Goal: Contribute content: Add original content to the website for others to see

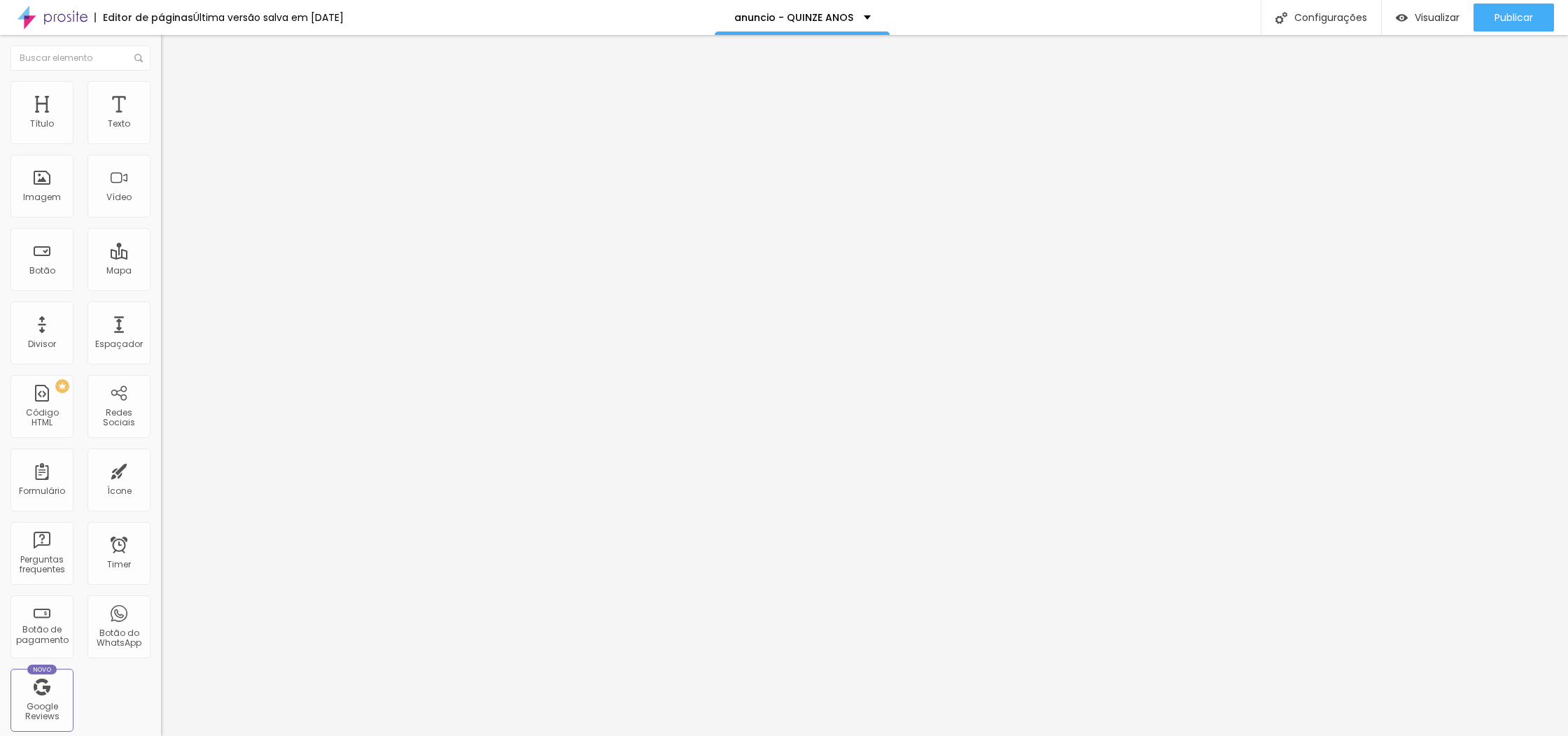
click at [161, 120] on span "Adicionar imagem" at bounding box center [206, 114] width 90 height 12
click at [316, 735] on div at bounding box center [784, 744] width 1568 height 0
click at [218, 735] on div at bounding box center [784, 744] width 1568 height 0
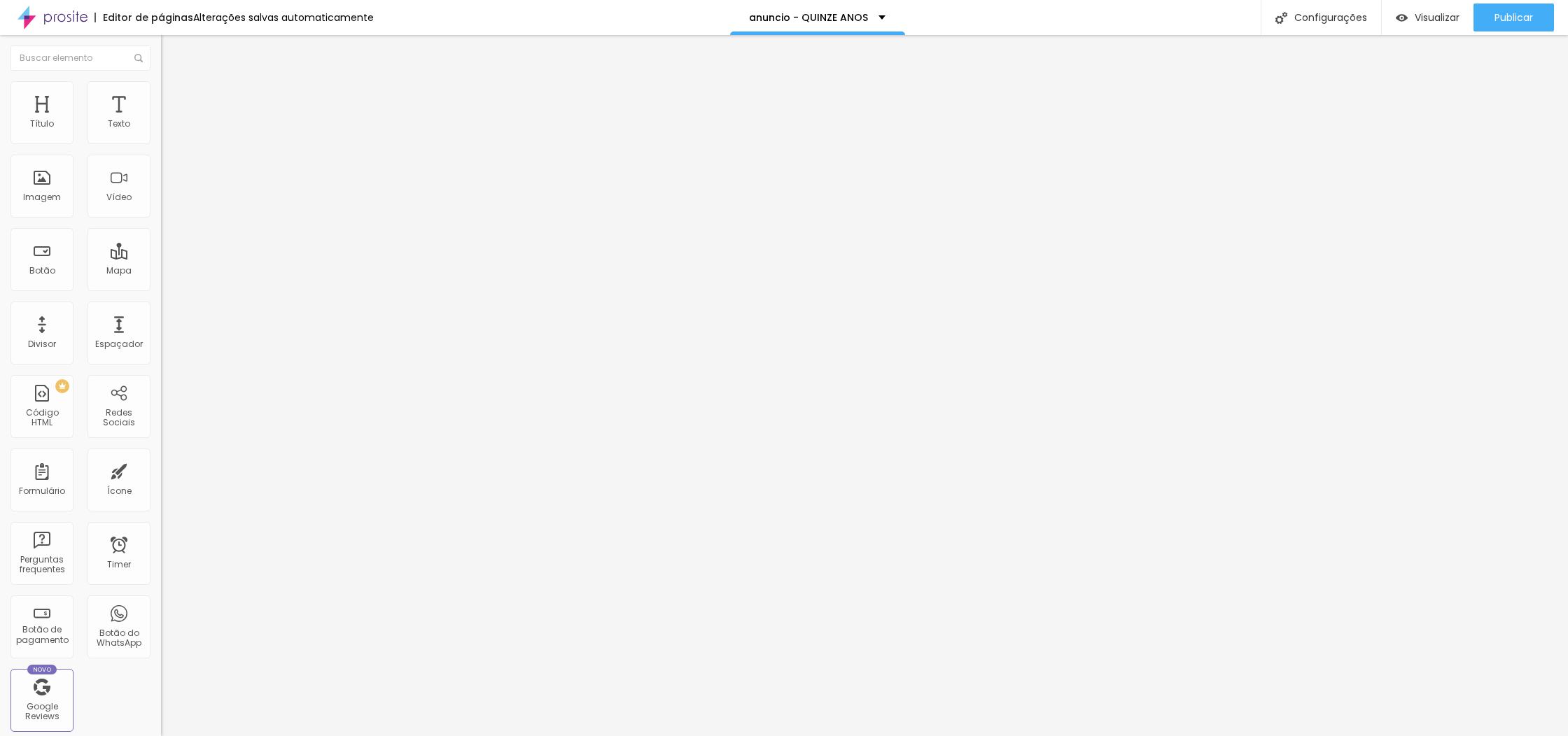
click at [161, 120] on span "Adicionar imagem" at bounding box center [206, 114] width 90 height 12
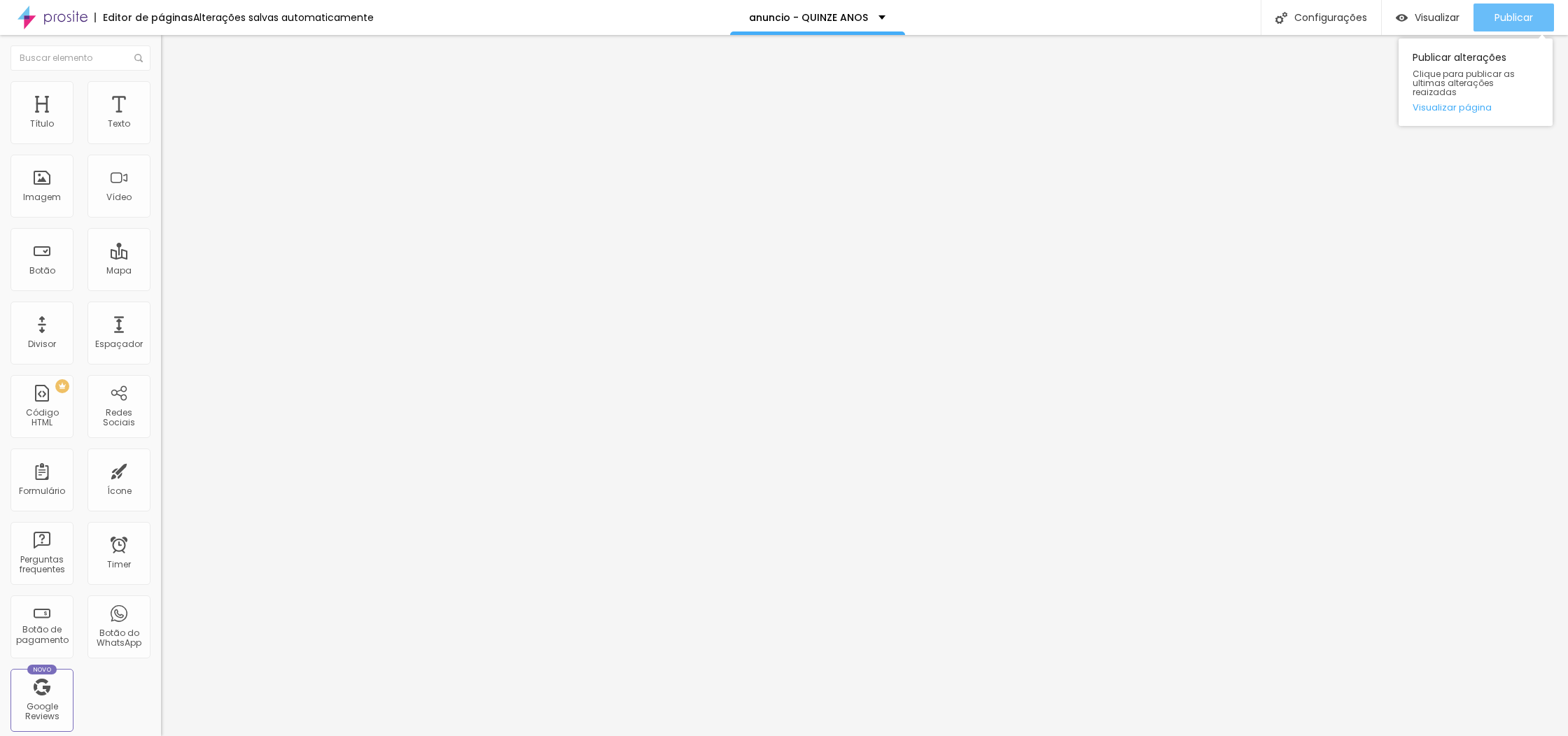
click at [1501, 21] on span "Publicar" at bounding box center [1513, 18] width 38 height 11
drag, startPoint x: 79, startPoint y: 98, endPoint x: 68, endPoint y: 98, distance: 11.0
click at [173, 97] on span "Estilo" at bounding box center [184, 90] width 22 height 12
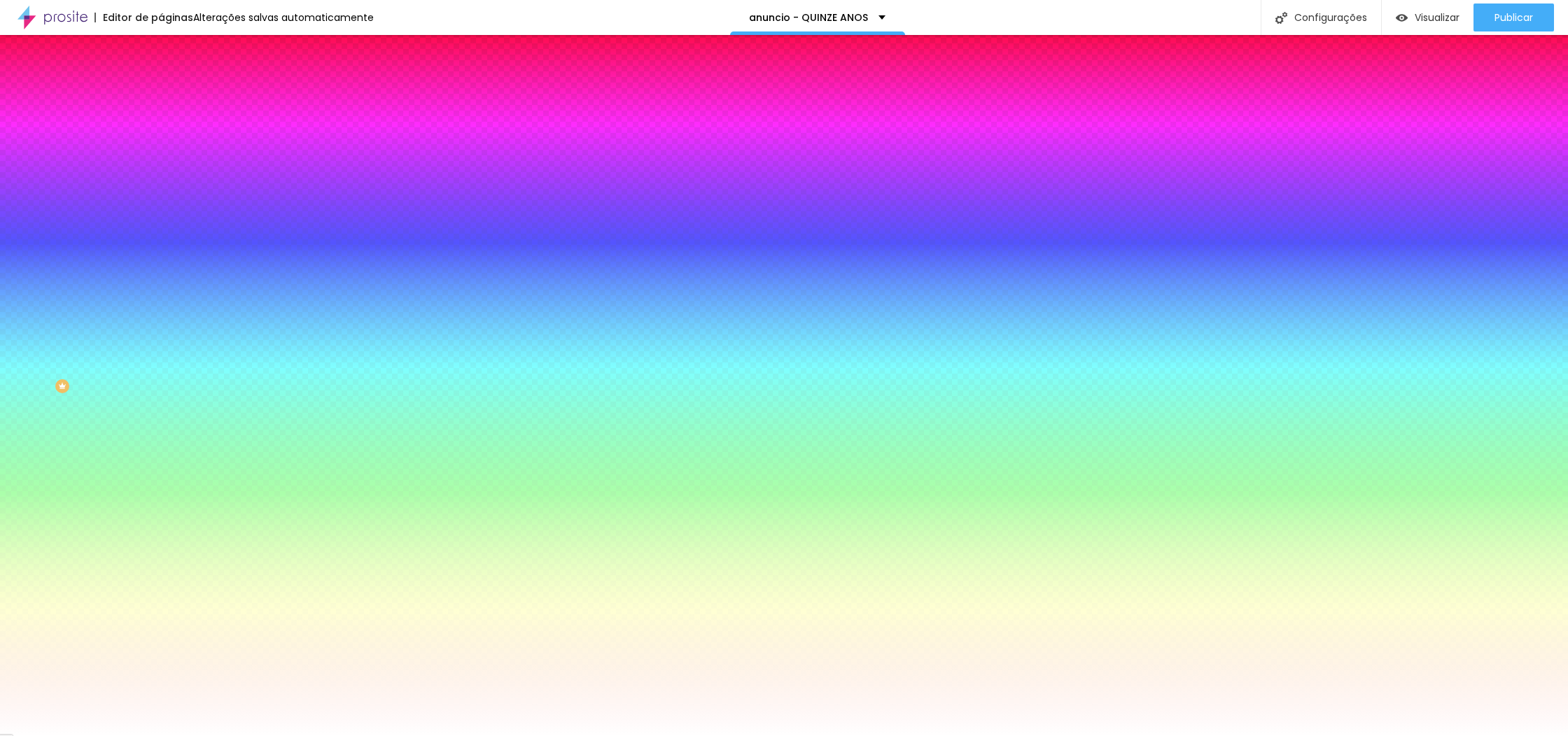
click at [237, 128] on span at bounding box center [241, 123] width 8 height 12
drag, startPoint x: 96, startPoint y: 253, endPoint x: 108, endPoint y: 258, distance: 13.0
click at [161, 190] on div at bounding box center [242, 190] width 161 height 0
click at [122, 284] on div at bounding box center [784, 368] width 1568 height 736
click at [125, 280] on div at bounding box center [784, 368] width 1568 height 736
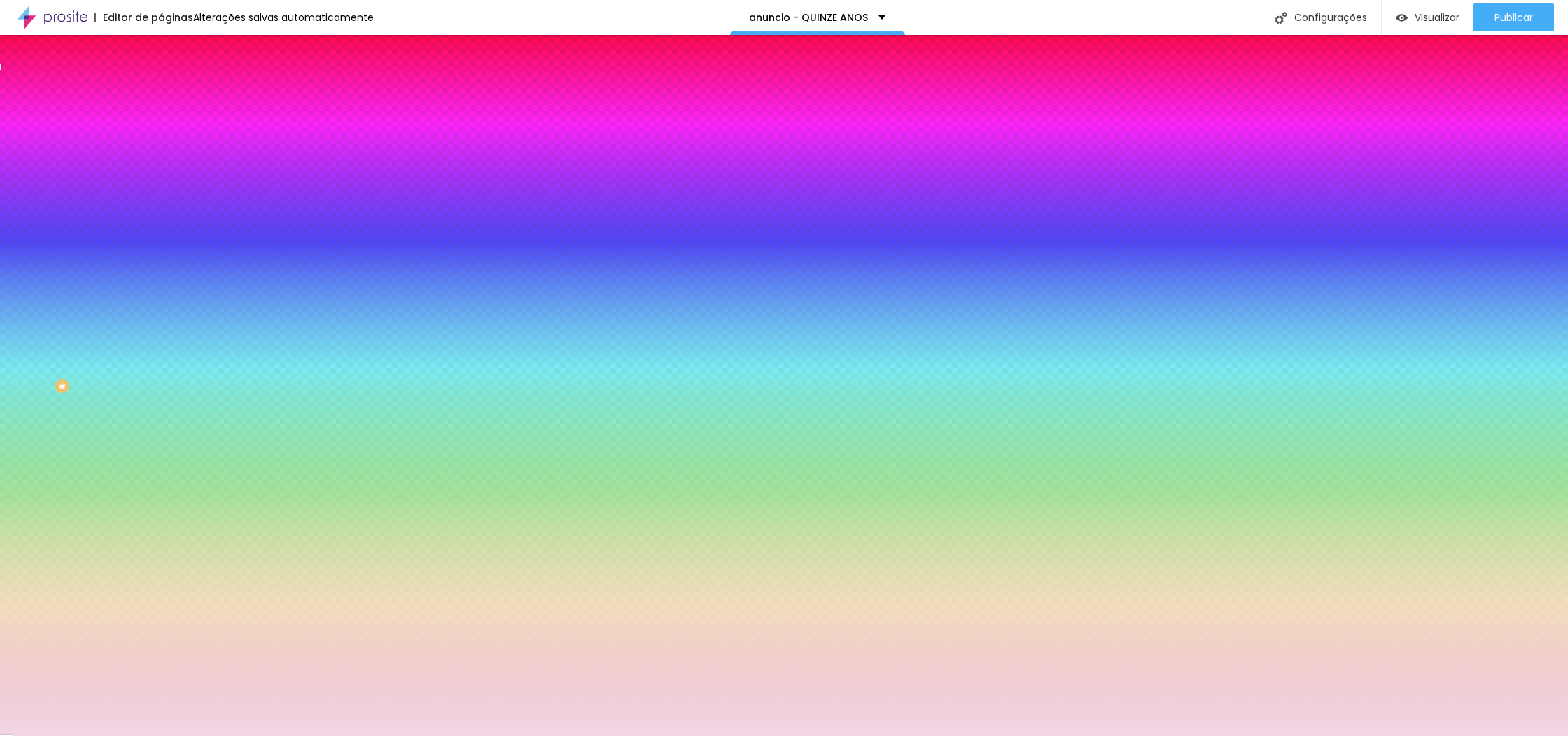
click at [33, 278] on div at bounding box center [784, 368] width 1568 height 736
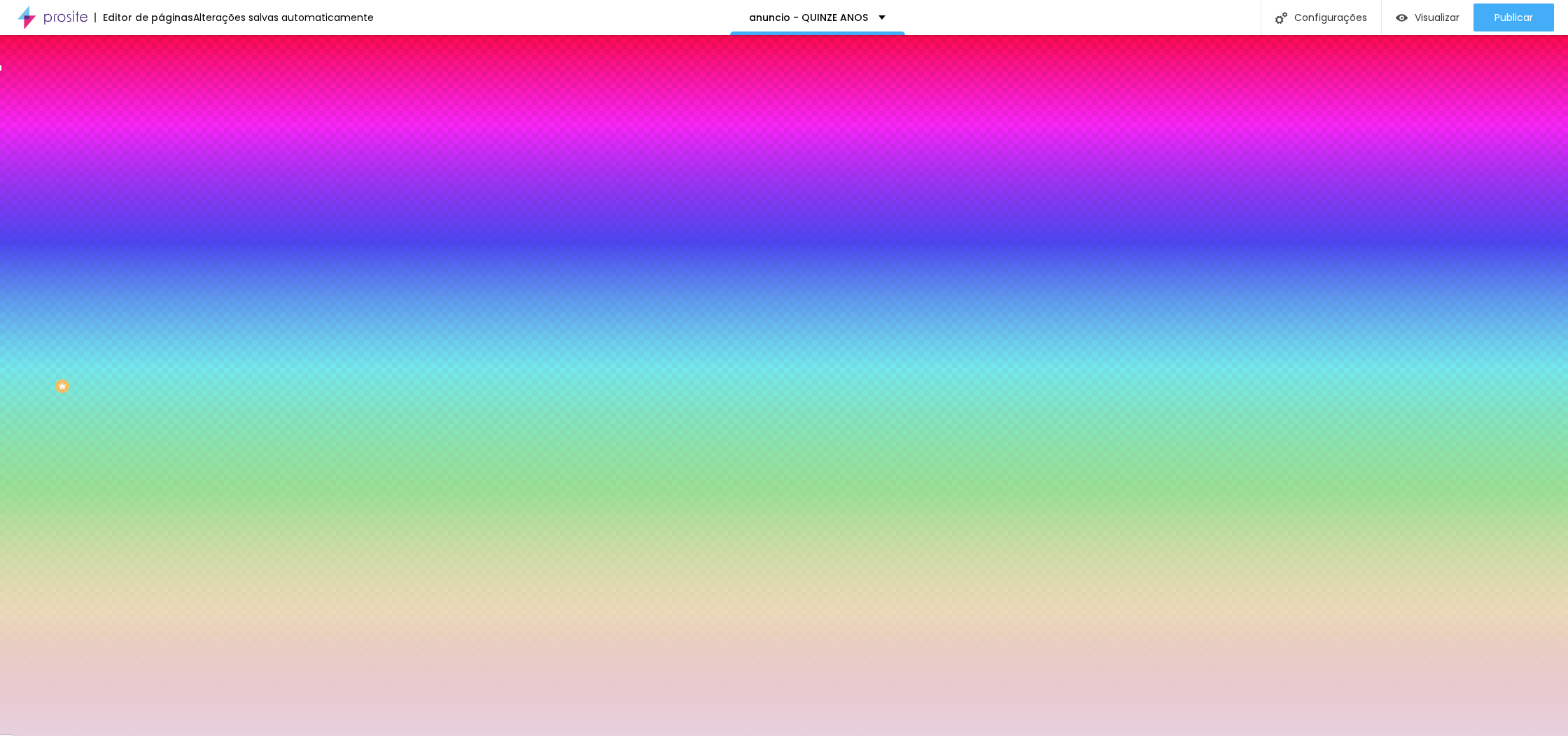
click at [30, 281] on div at bounding box center [784, 368] width 1568 height 736
click at [120, 278] on div at bounding box center [784, 368] width 1568 height 736
click at [124, 277] on div at bounding box center [784, 368] width 1568 height 736
type input "#E7D2D4"
click at [125, 273] on div at bounding box center [784, 368] width 1568 height 736
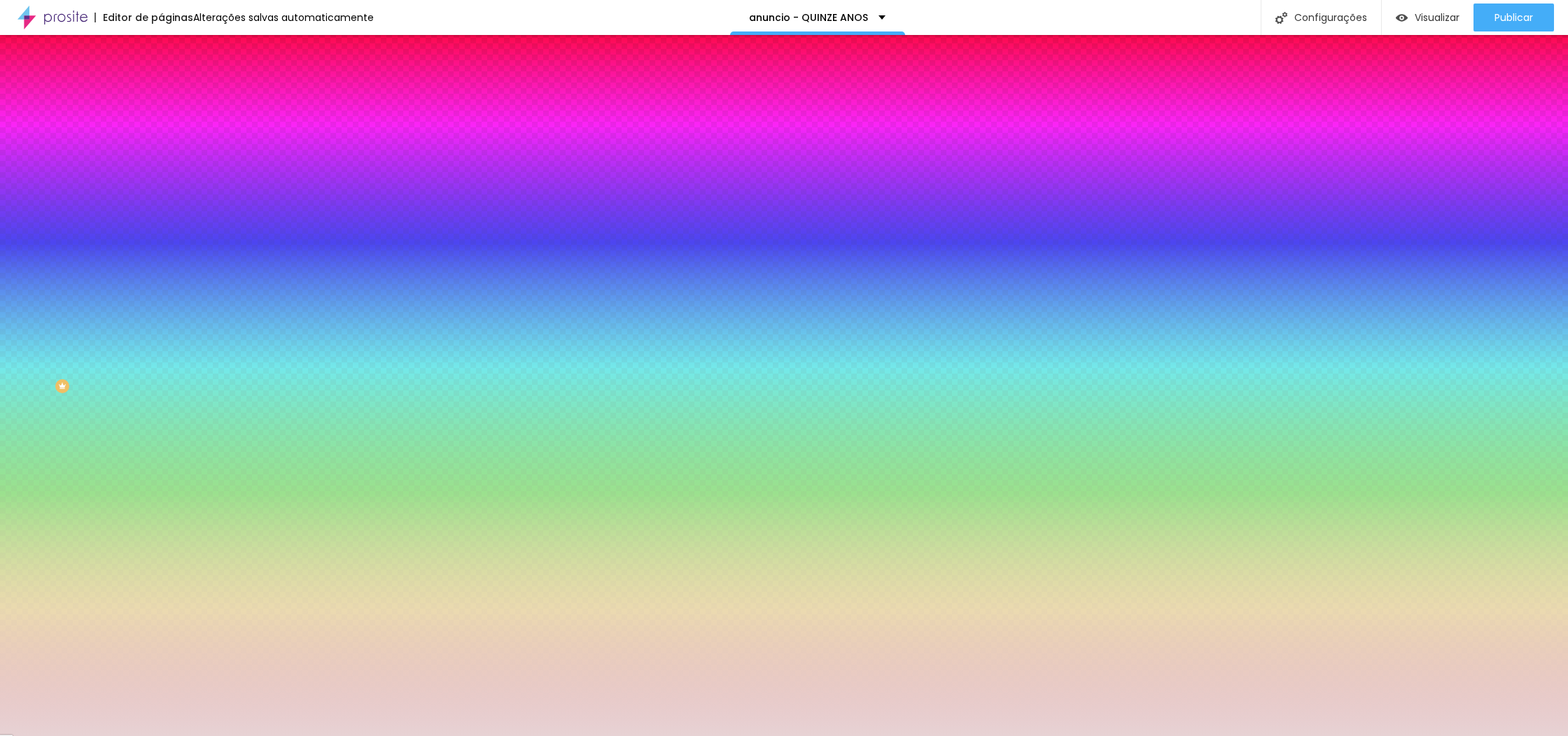
click at [161, 442] on div "Editar Seção Conteúdo Estilo Avançado Imagem de fundo Adicionar imagem Efeito d…" at bounding box center [242, 385] width 161 height 701
drag, startPoint x: 1487, startPoint y: 22, endPoint x: 1453, endPoint y: 8, distance: 36.8
click at [1487, 22] on button "Publicar" at bounding box center [1514, 18] width 81 height 28
click at [1416, 18] on span "Visualizar" at bounding box center [1437, 18] width 45 height 11
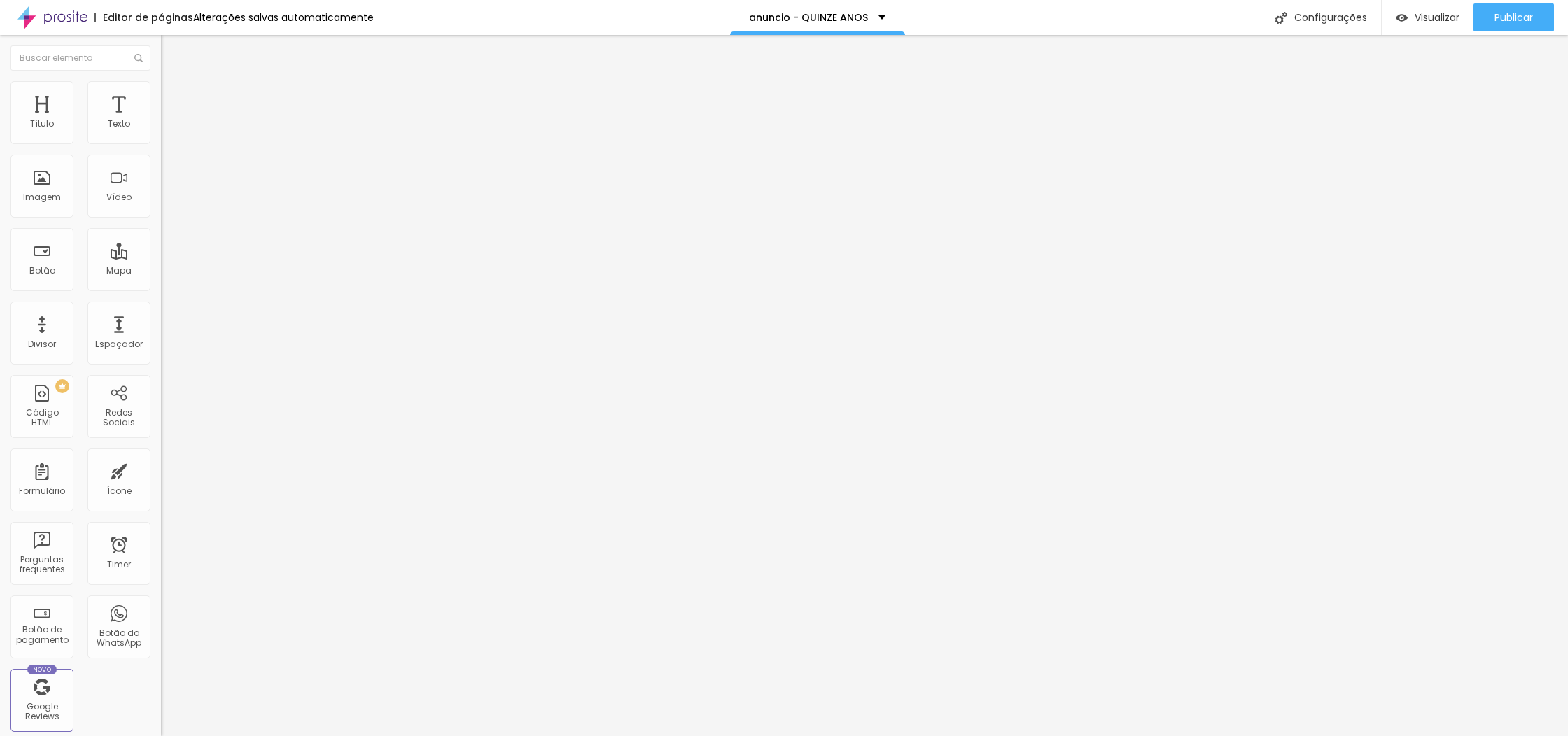
click at [161, 109] on li "Avançado" at bounding box center [242, 101] width 161 height 14
click at [161, 83] on img at bounding box center [167, 87] width 12 height 12
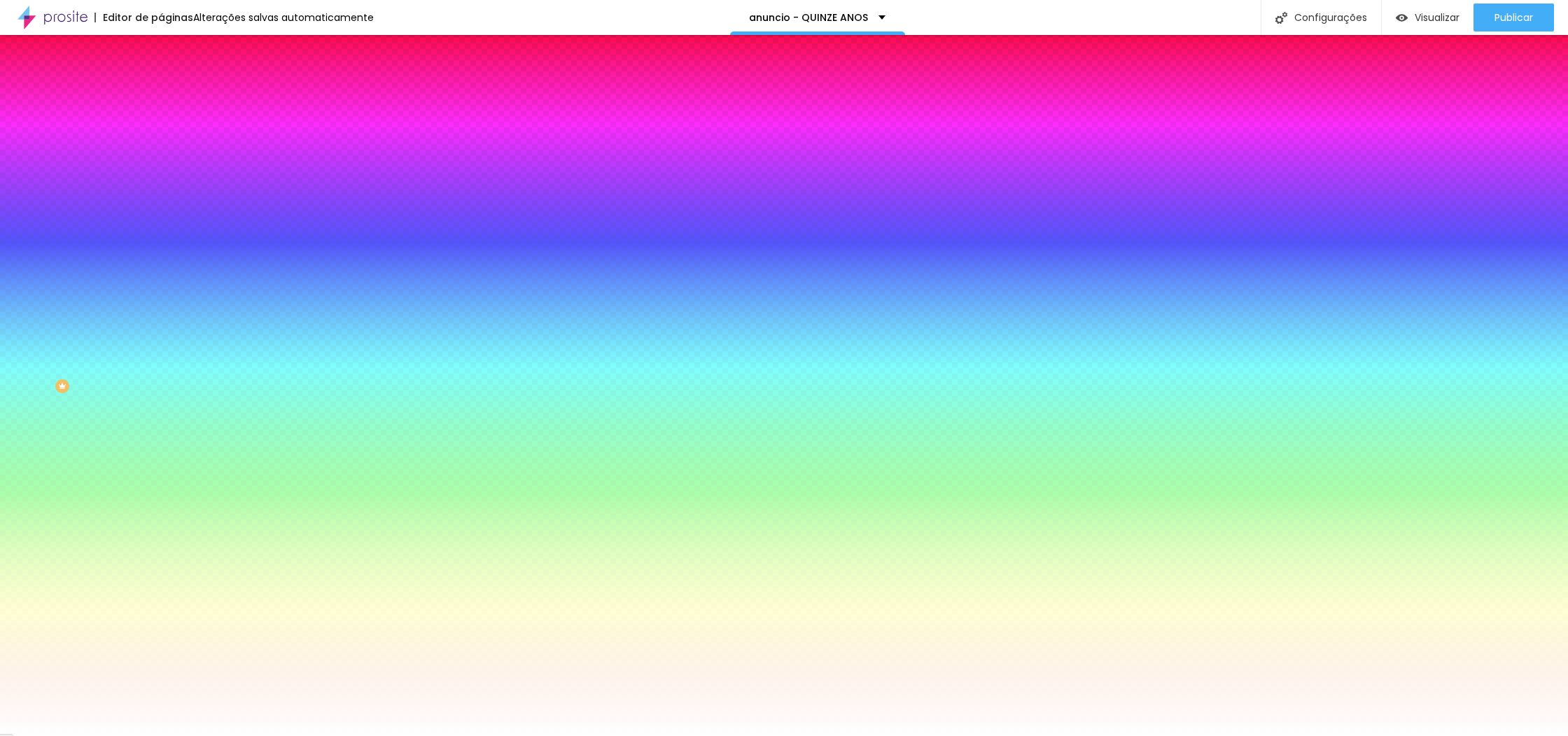
click at [161, 82] on li "Conteúdo" at bounding box center [242, 74] width 161 height 14
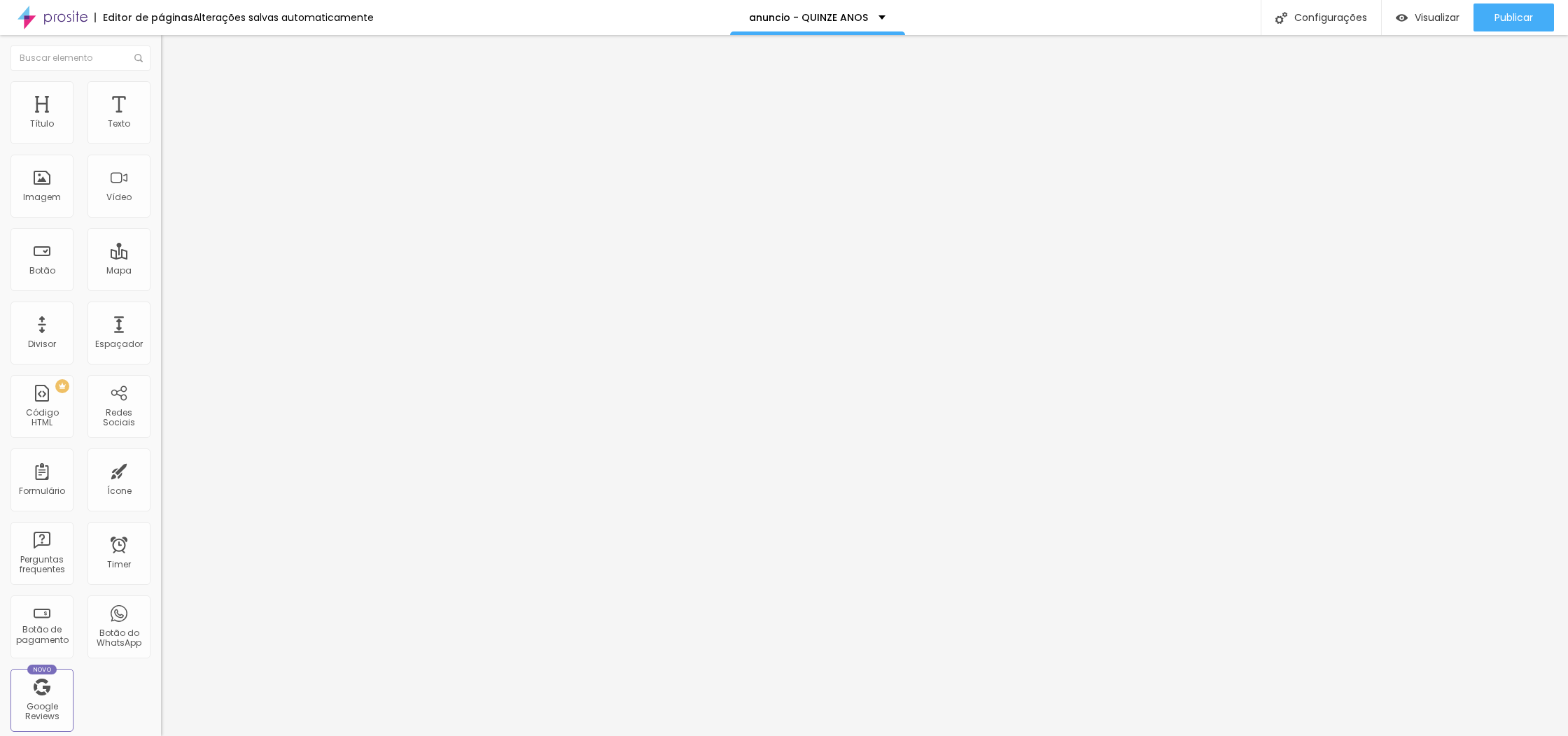
click at [161, 88] on li "Estilo" at bounding box center [242, 88] width 161 height 14
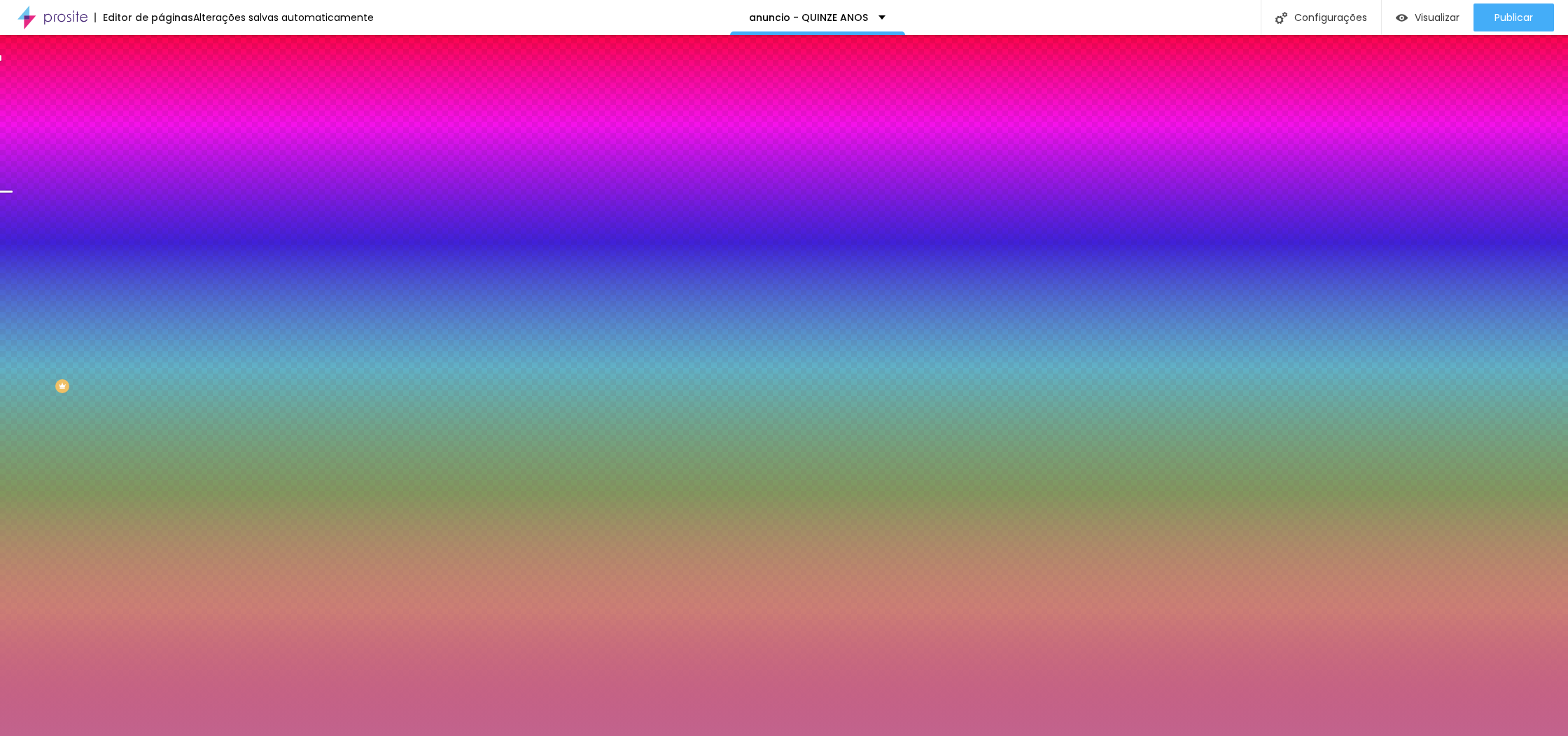
click at [161, 190] on div at bounding box center [242, 190] width 161 height 0
click at [119, 278] on div at bounding box center [784, 368] width 1568 height 736
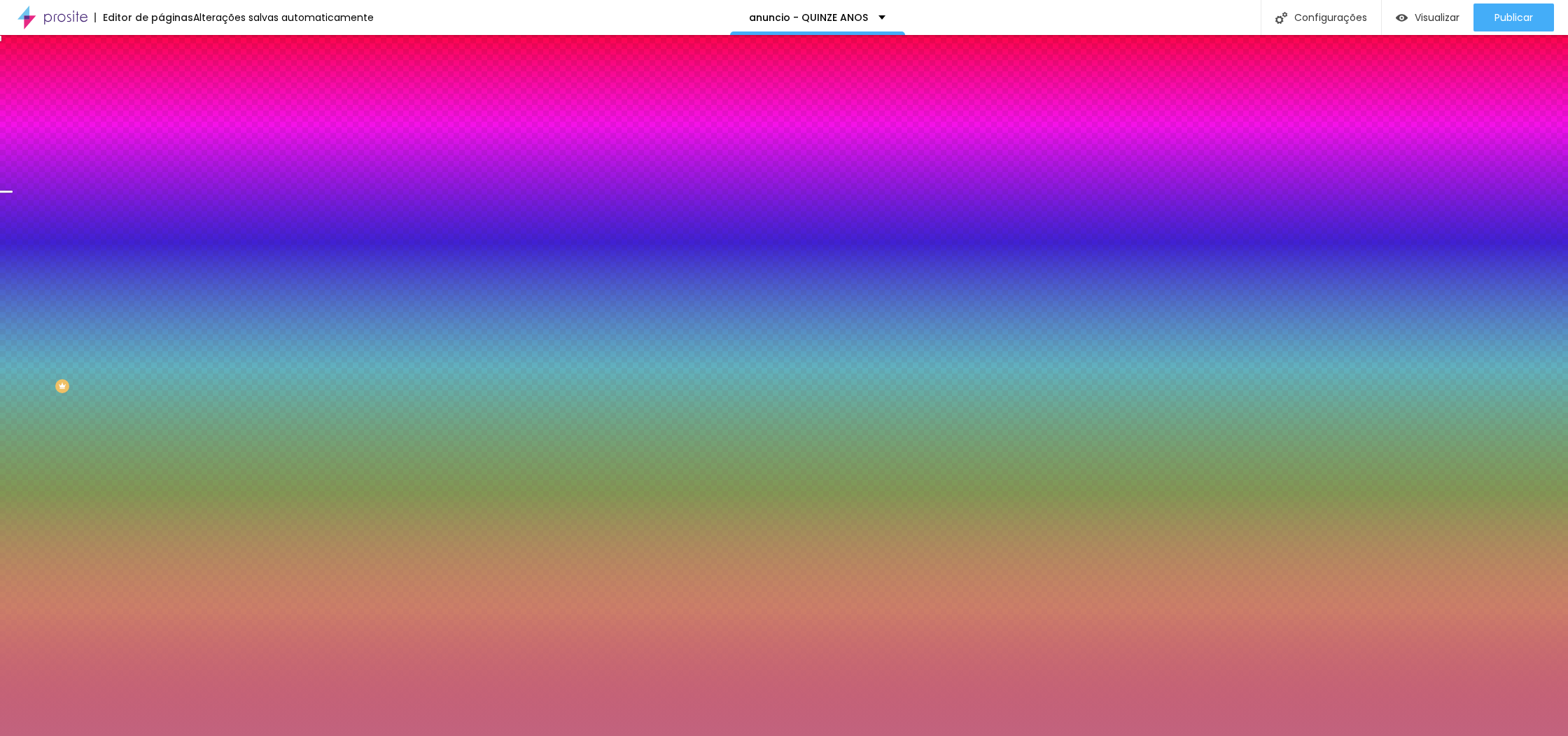
click at [123, 277] on div at bounding box center [784, 368] width 1568 height 736
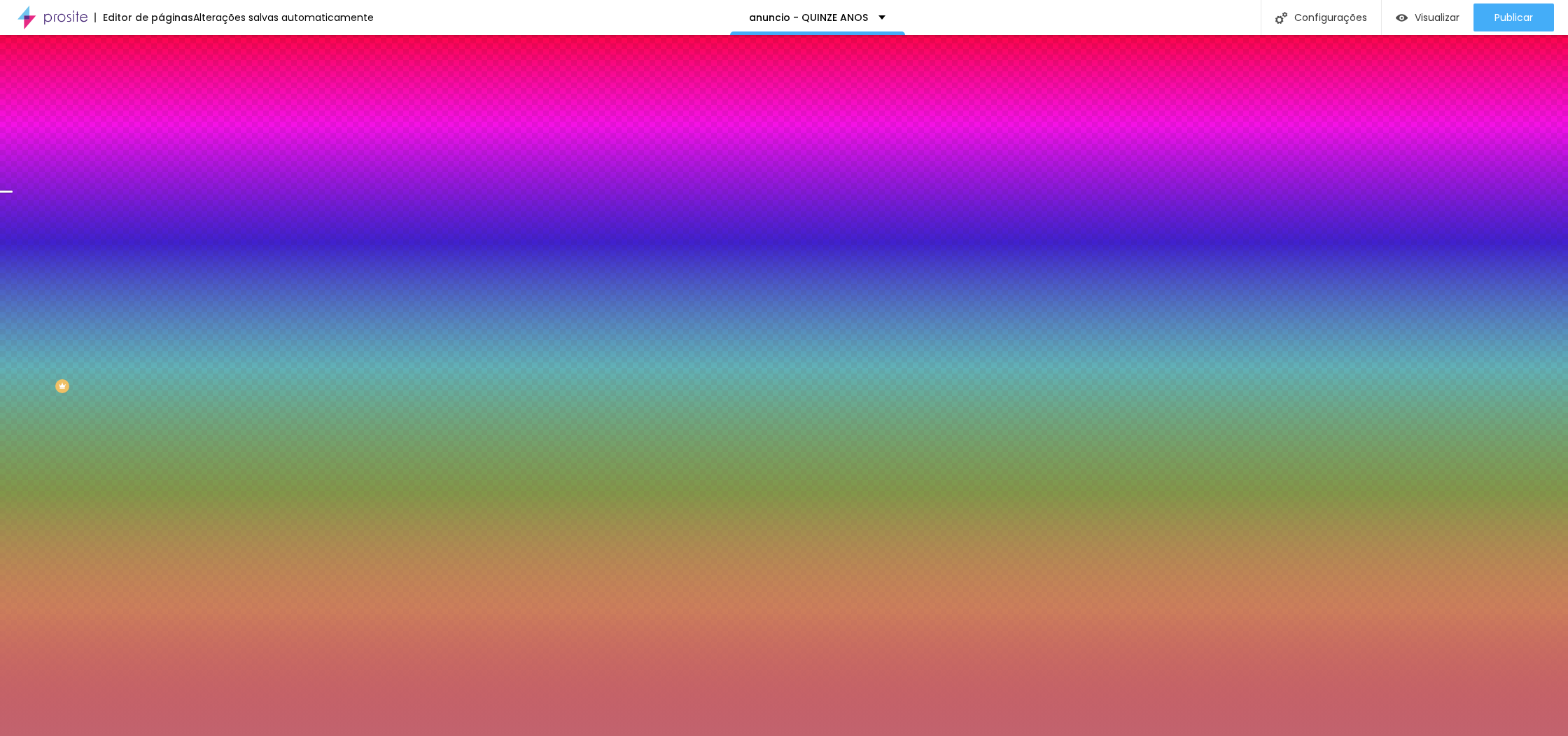
click at [121, 274] on div at bounding box center [784, 368] width 1568 height 736
type input "#CE717C"
click at [63, 292] on div at bounding box center [784, 368] width 1568 height 736
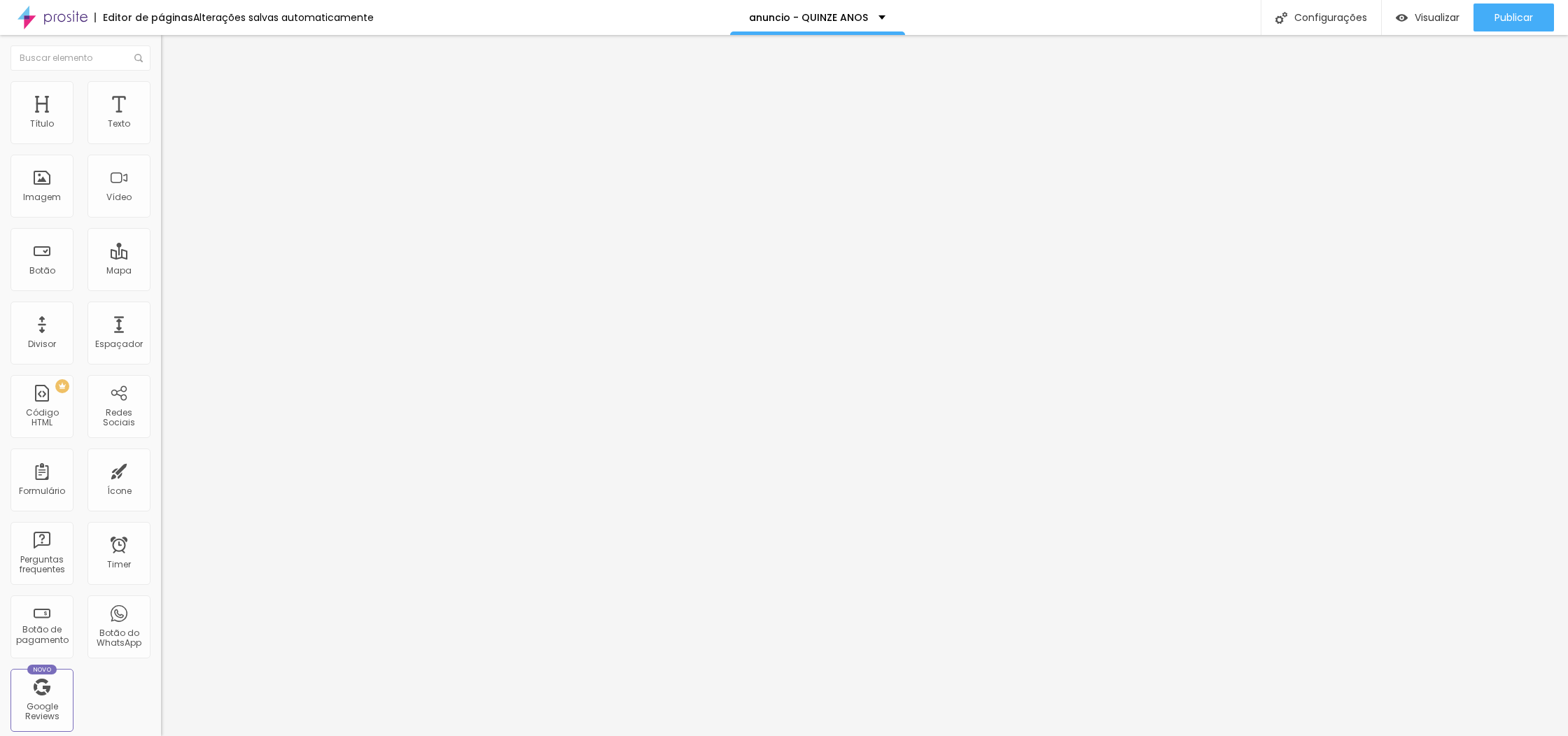
drag, startPoint x: 82, startPoint y: 83, endPoint x: 87, endPoint y: 95, distance: 13.0
click at [161, 83] on img at bounding box center [167, 87] width 12 height 12
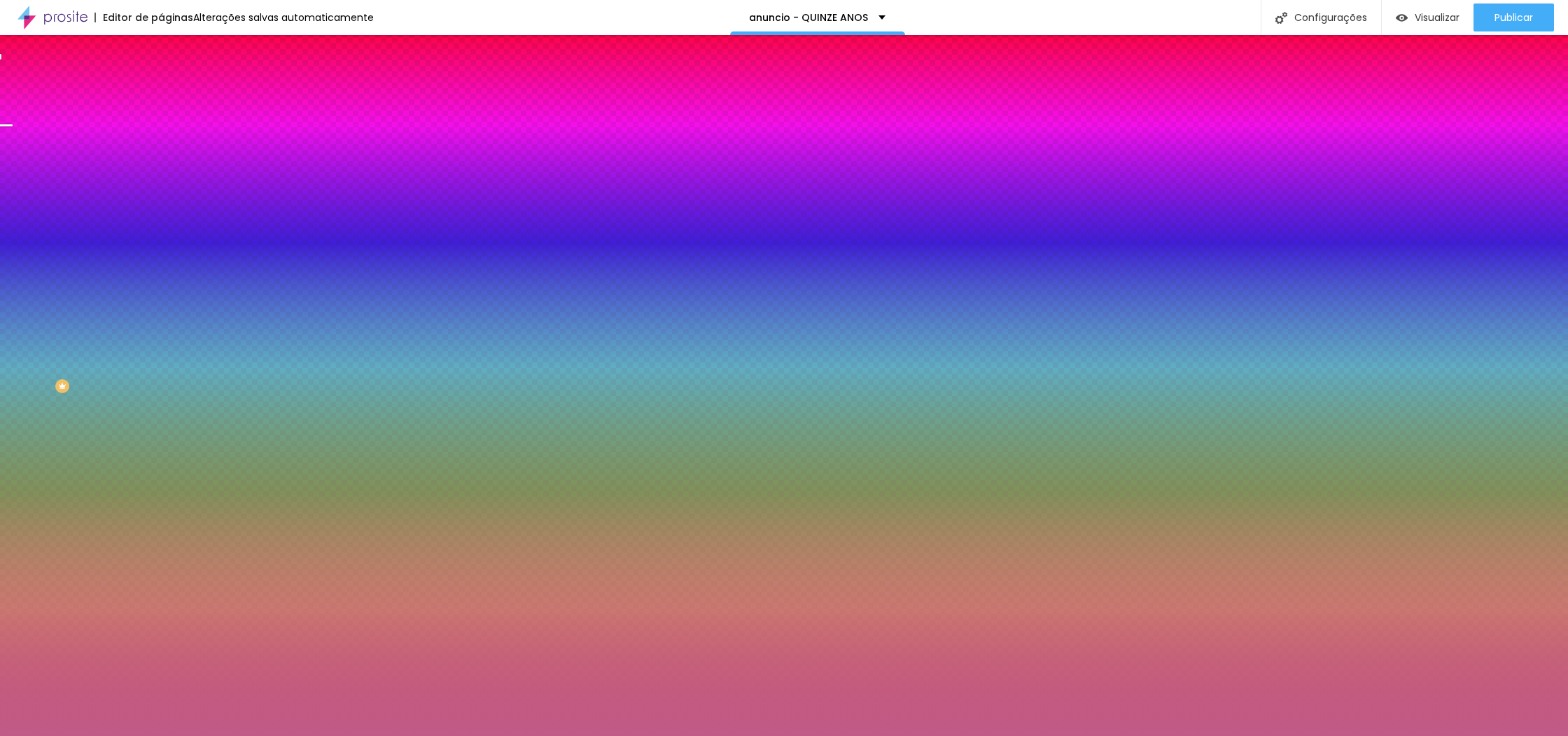
click at [161, 190] on div at bounding box center [242, 190] width 161 height 0
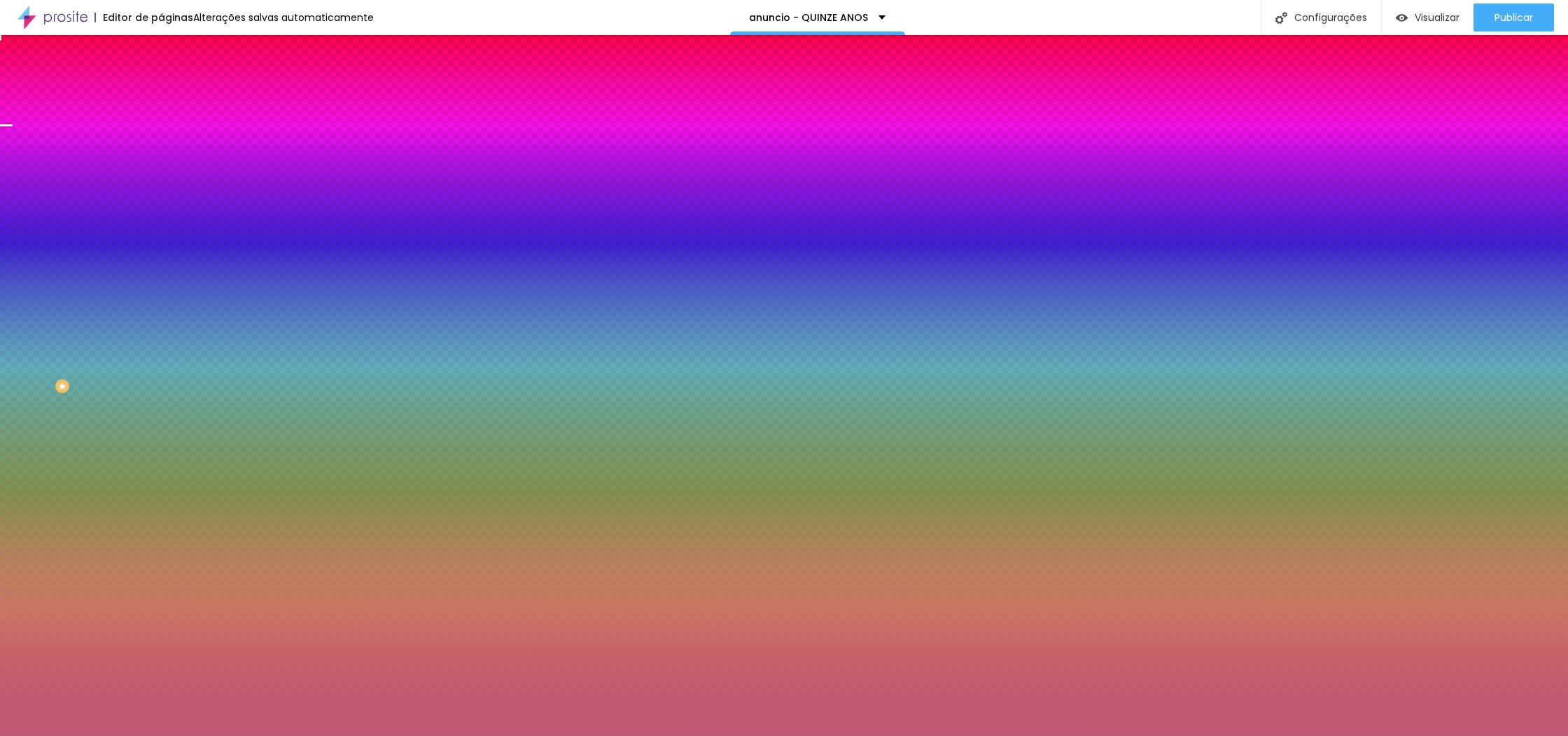
click at [120, 277] on div at bounding box center [784, 368] width 1568 height 736
click at [118, 275] on div at bounding box center [784, 368] width 1568 height 736
click at [141, 293] on div at bounding box center [784, 368] width 1568 height 736
click at [140, 296] on div at bounding box center [784, 368] width 1568 height 736
type input "#C05B6B"
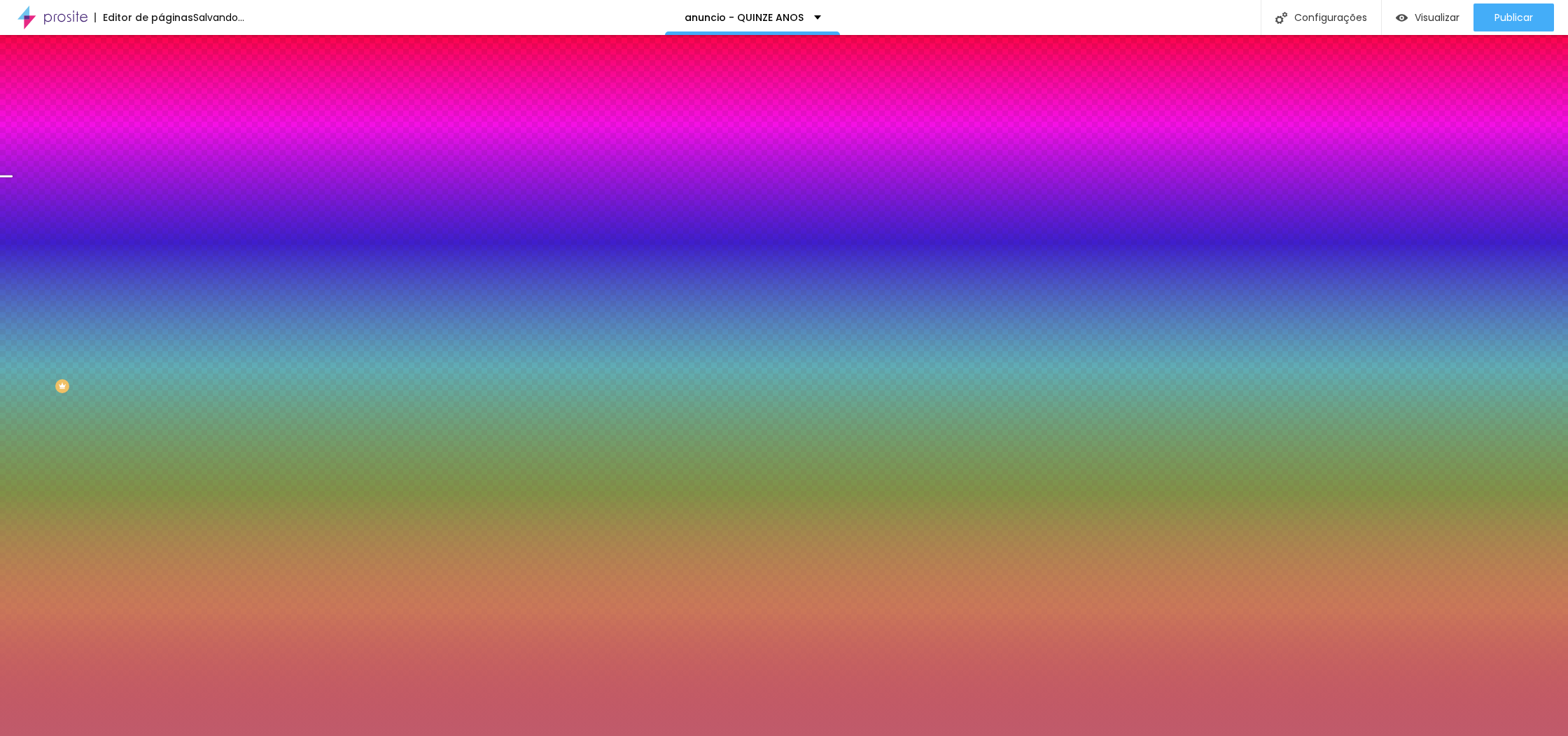
click at [3, 26] on div at bounding box center [1, 23] width 3 height 7
